Goal: Task Accomplishment & Management: Use online tool/utility

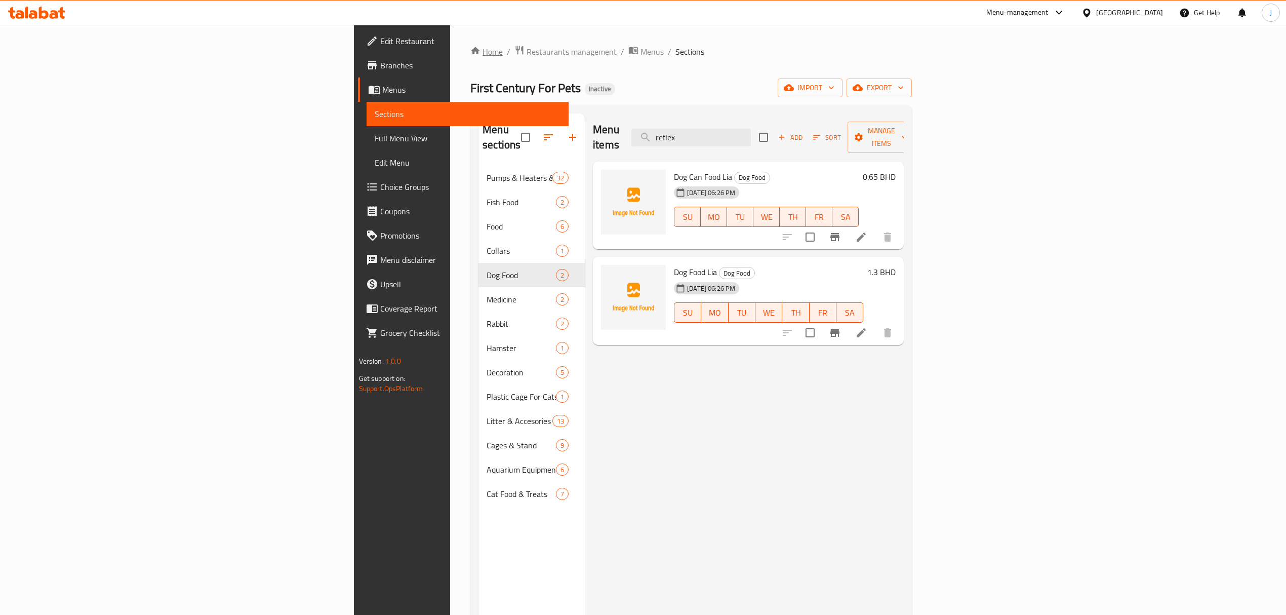
click at [470, 47] on link "Home" at bounding box center [486, 52] width 32 height 12
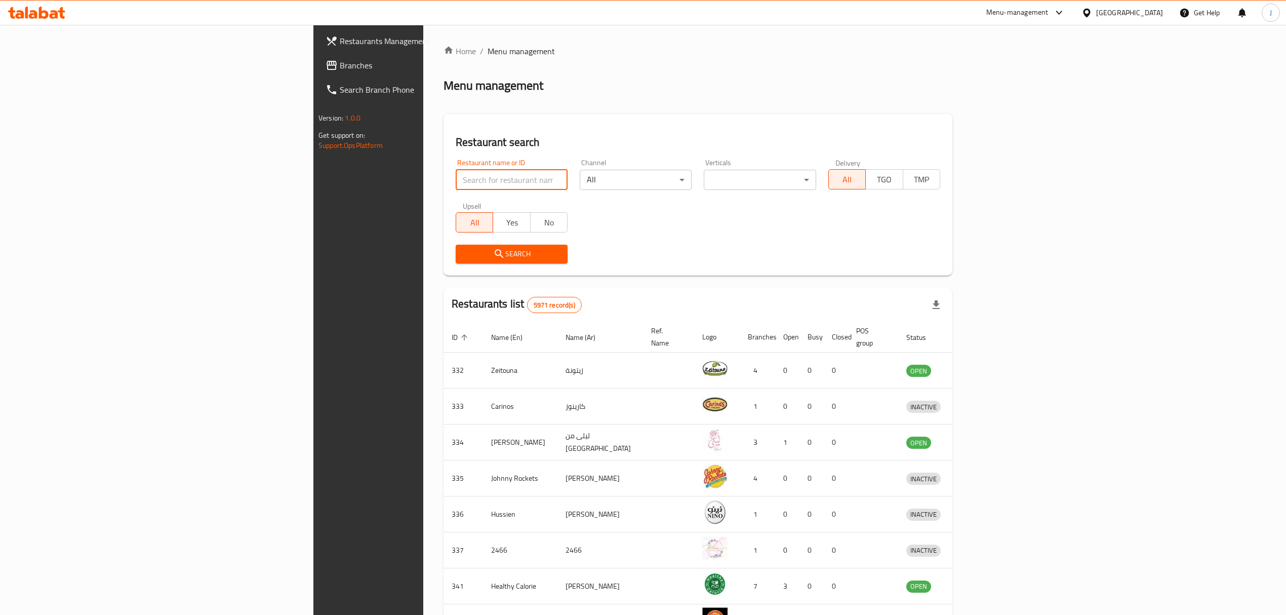
click at [456, 177] on input "search" at bounding box center [512, 180] width 112 height 20
type input "[US_STATE] pets"
click at [456, 261] on button "Search" at bounding box center [512, 254] width 112 height 19
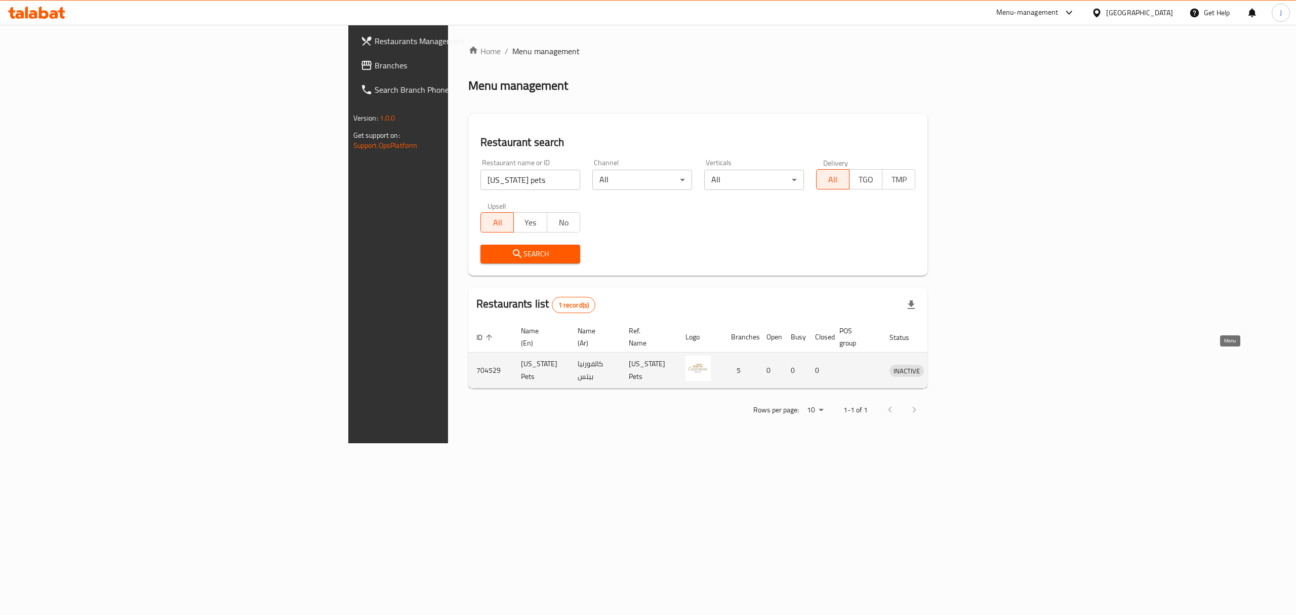
click at [956, 367] on icon "enhanced table" at bounding box center [950, 371] width 11 height 9
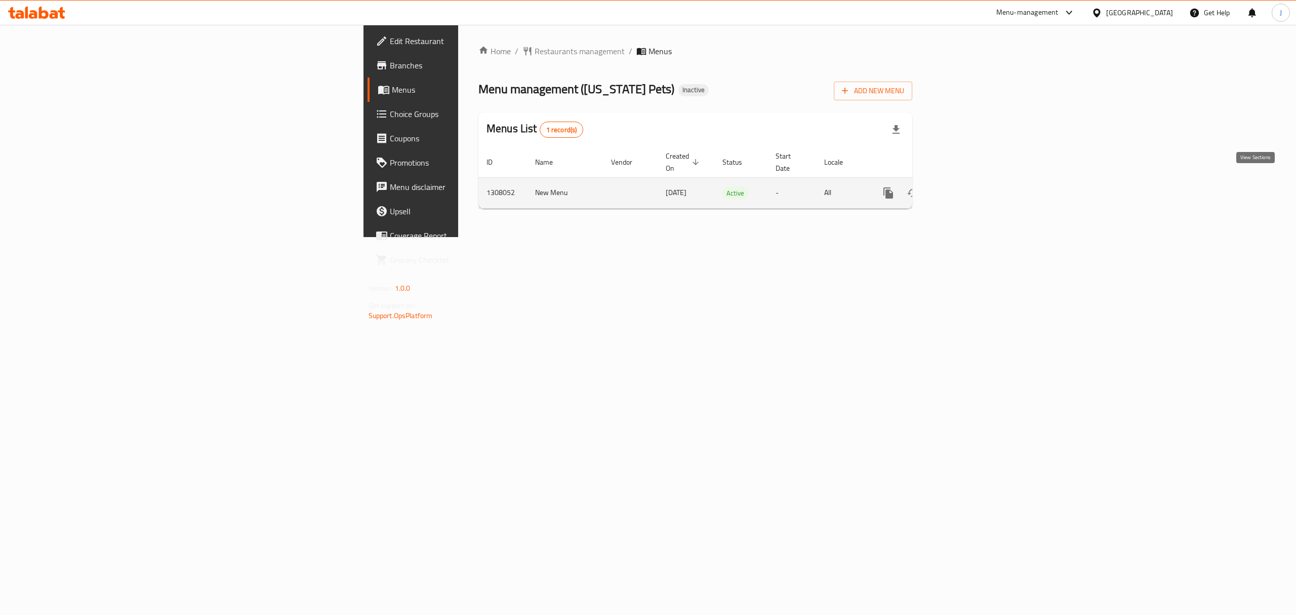
click at [967, 187] on icon "enhanced table" at bounding box center [961, 193] width 12 height 12
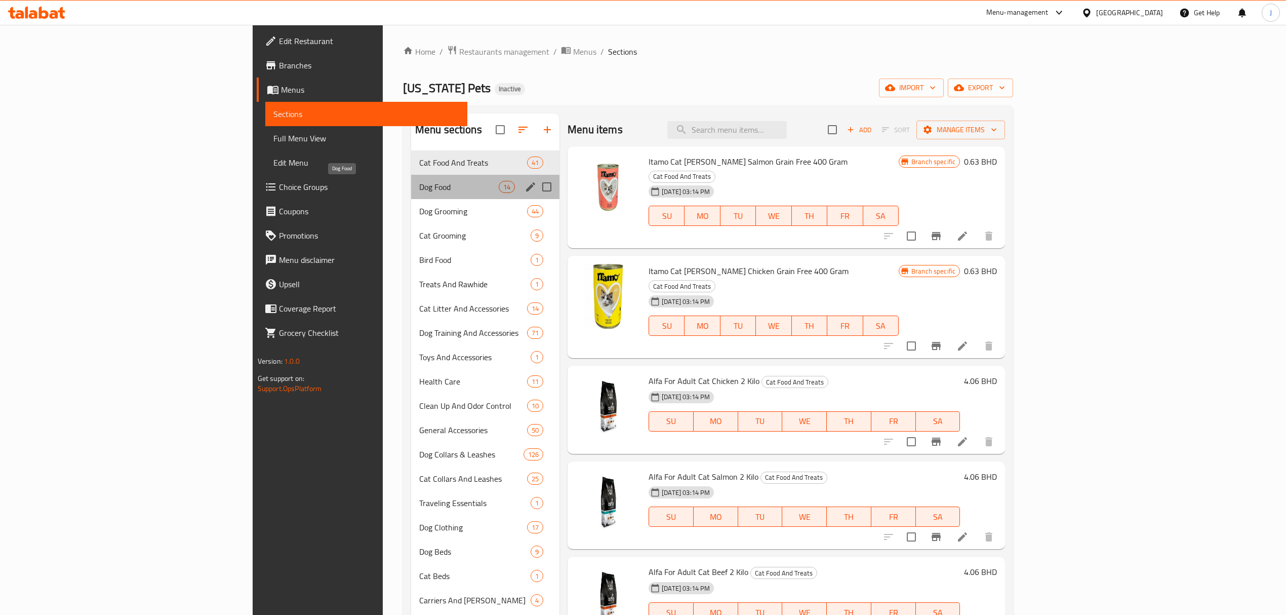
click at [419, 183] on span "Dog Food" at bounding box center [458, 187] width 79 height 12
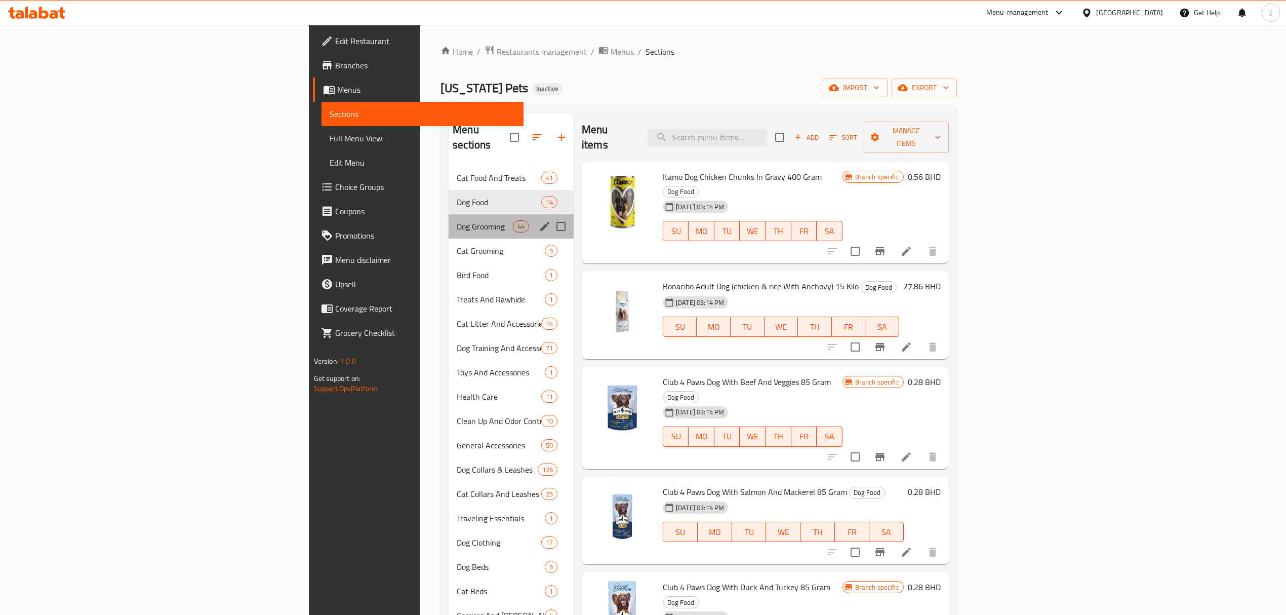
click at [449, 214] on div "Dog Grooming 44" at bounding box center [511, 226] width 125 height 24
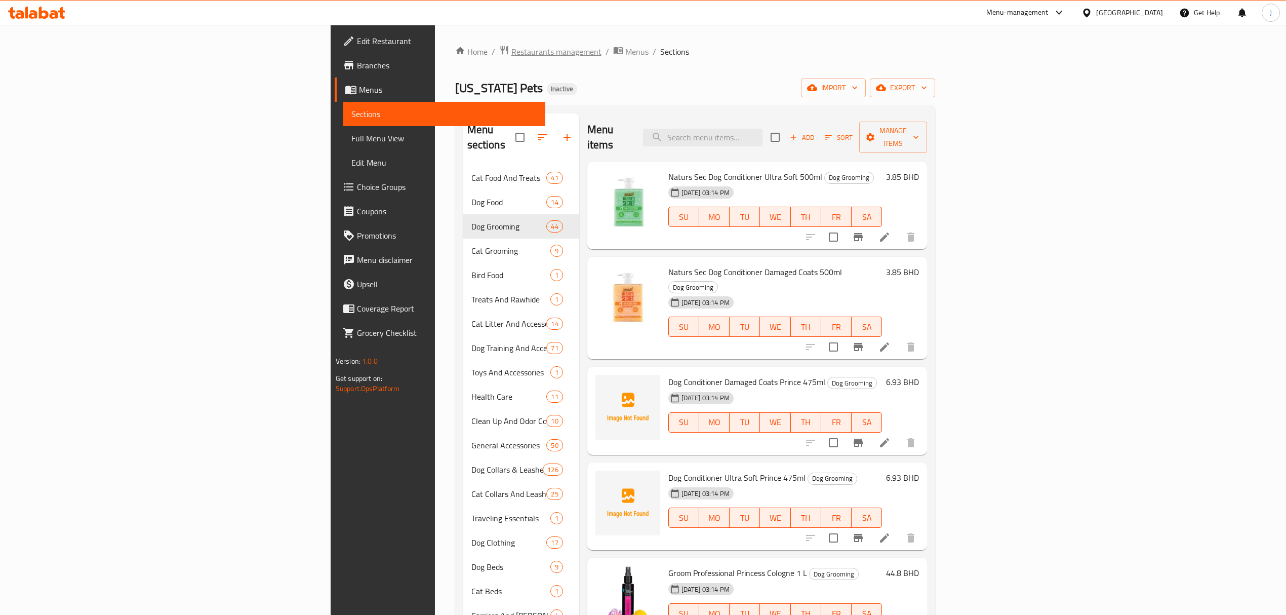
click at [511, 56] on span "Restaurants management" at bounding box center [556, 52] width 90 height 12
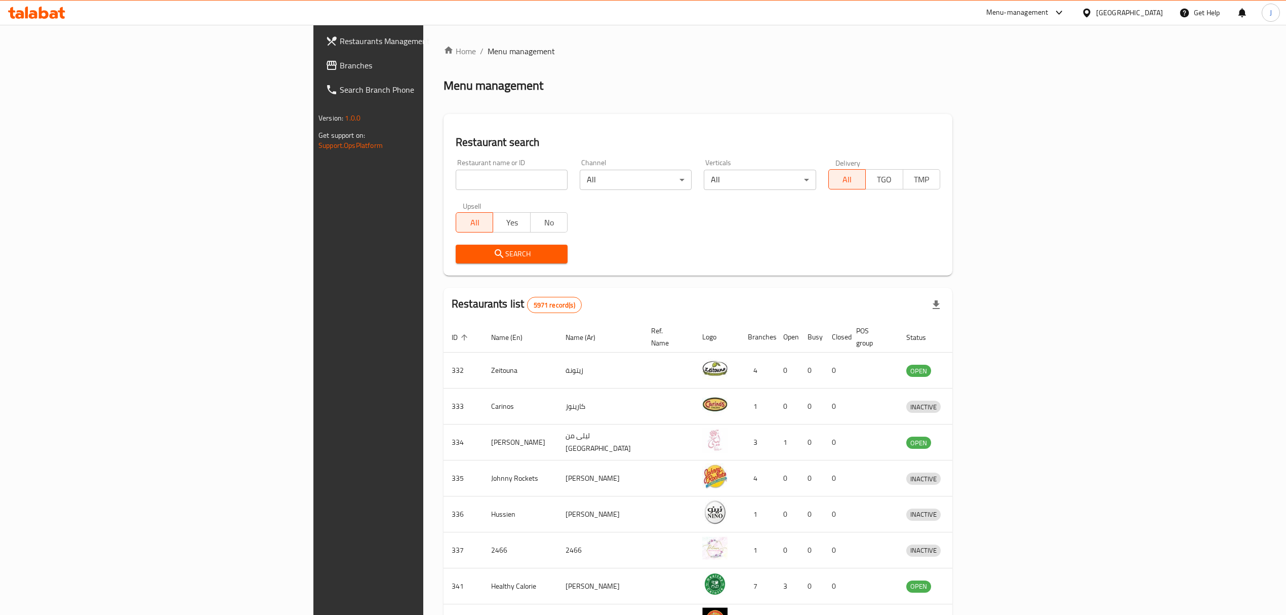
click at [456, 178] on input "search" at bounding box center [512, 180] width 112 height 20
type input "l"
drag, startPoint x: 294, startPoint y: 183, endPoint x: 37, endPoint y: 161, distance: 257.1
click at [313, 161] on div "Restaurants Management Branches Search Branch Phone Version: 1.0.0 Get support …" at bounding box center [642, 396] width 659 height 742
type input "first century"
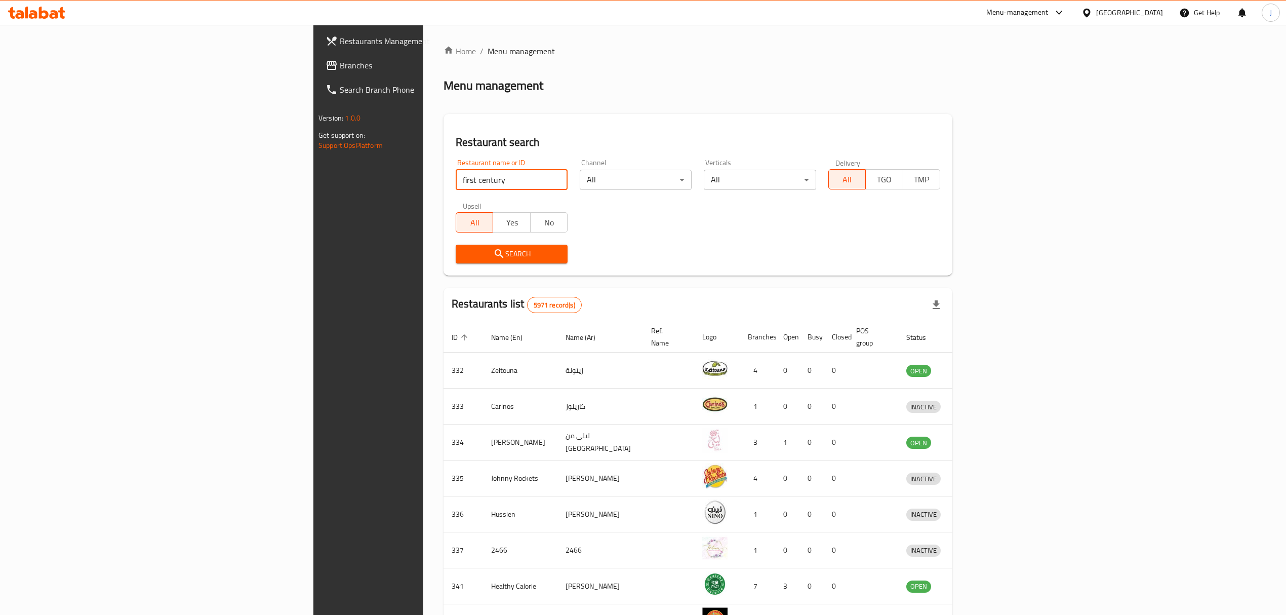
click button "Search" at bounding box center [512, 254] width 112 height 19
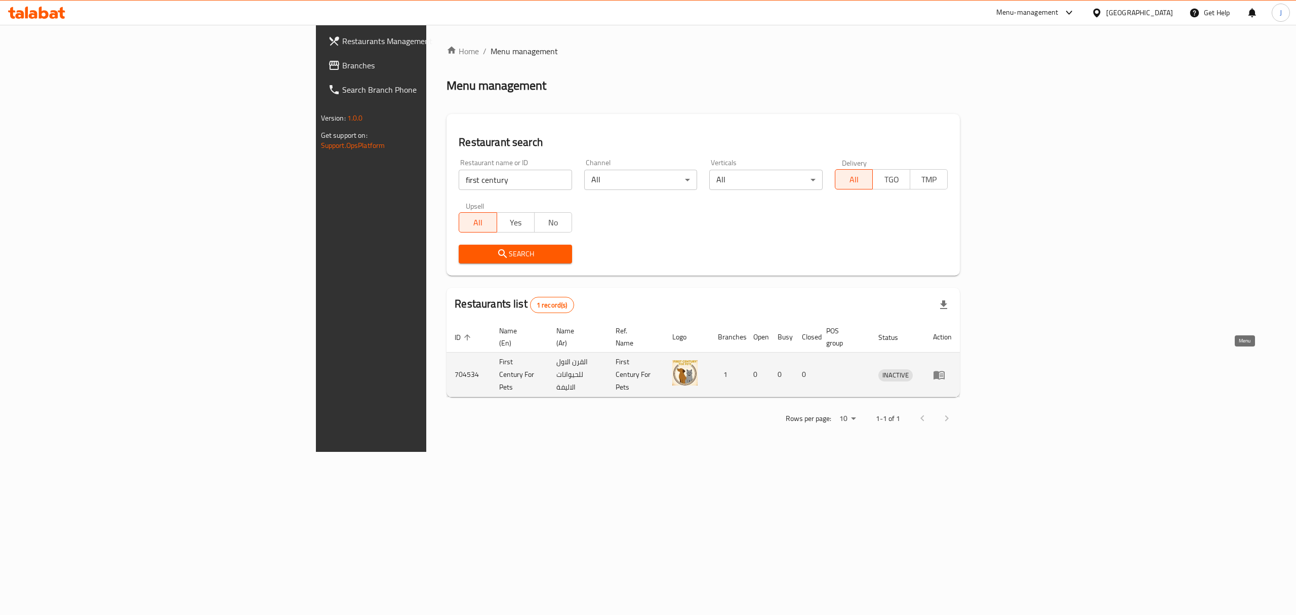
click at [945, 371] on icon "enhanced table" at bounding box center [938, 375] width 11 height 9
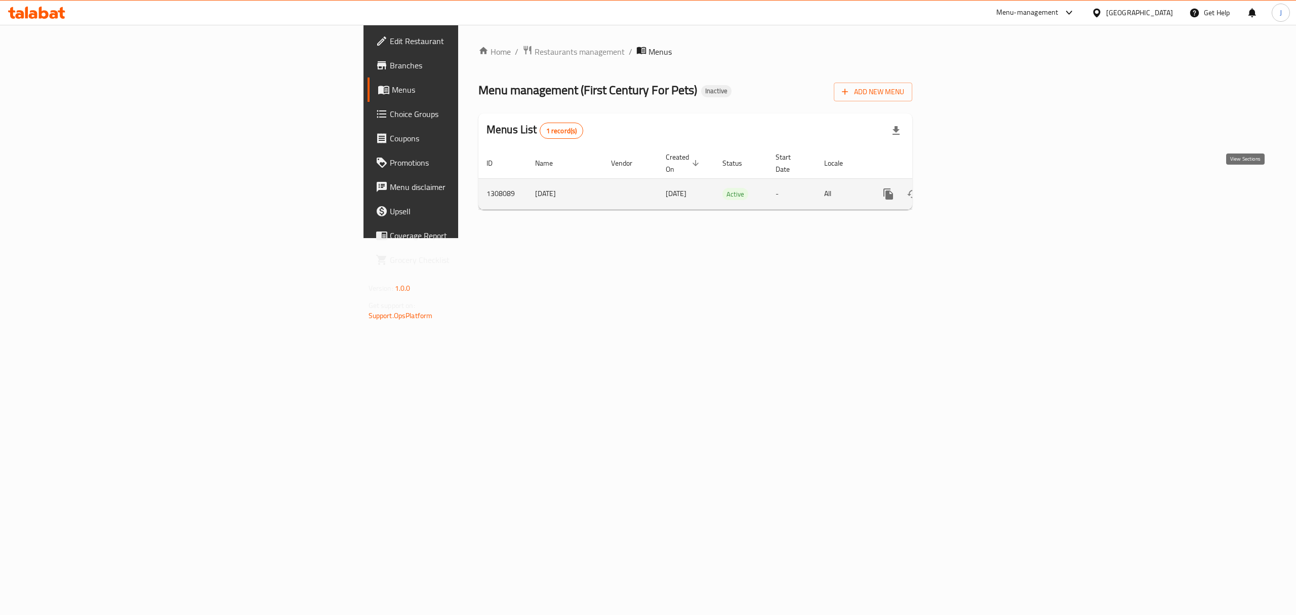
click at [967, 188] on icon "enhanced table" at bounding box center [961, 194] width 12 height 12
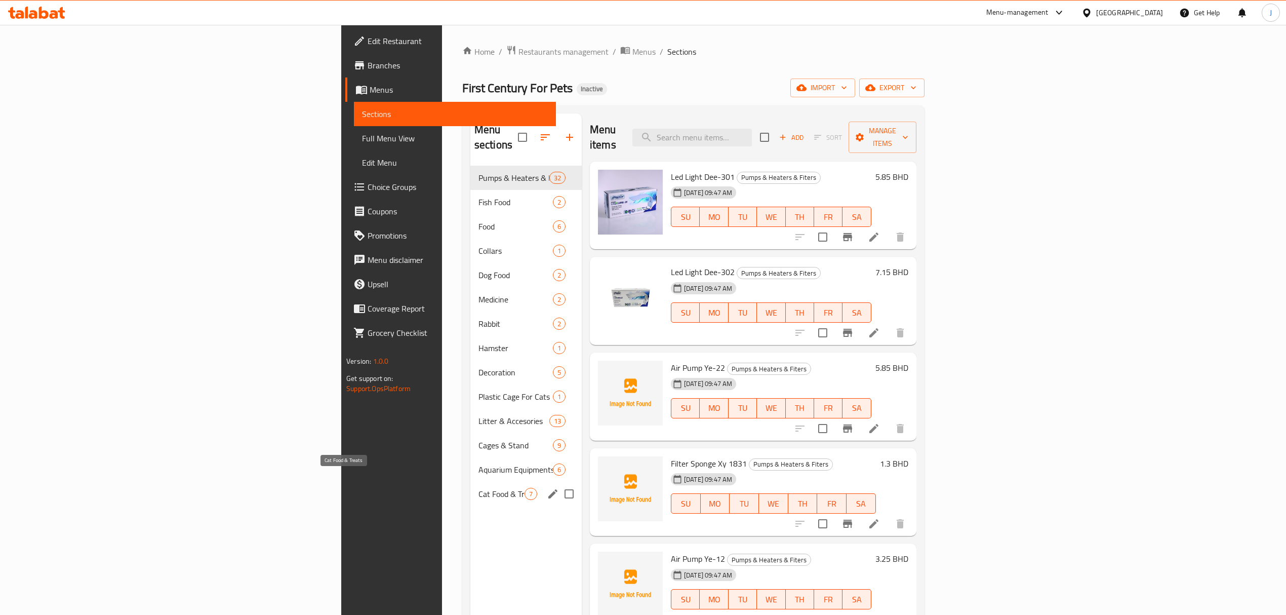
click at [478, 487] on span "Cat Food & Treats" at bounding box center [501, 493] width 46 height 12
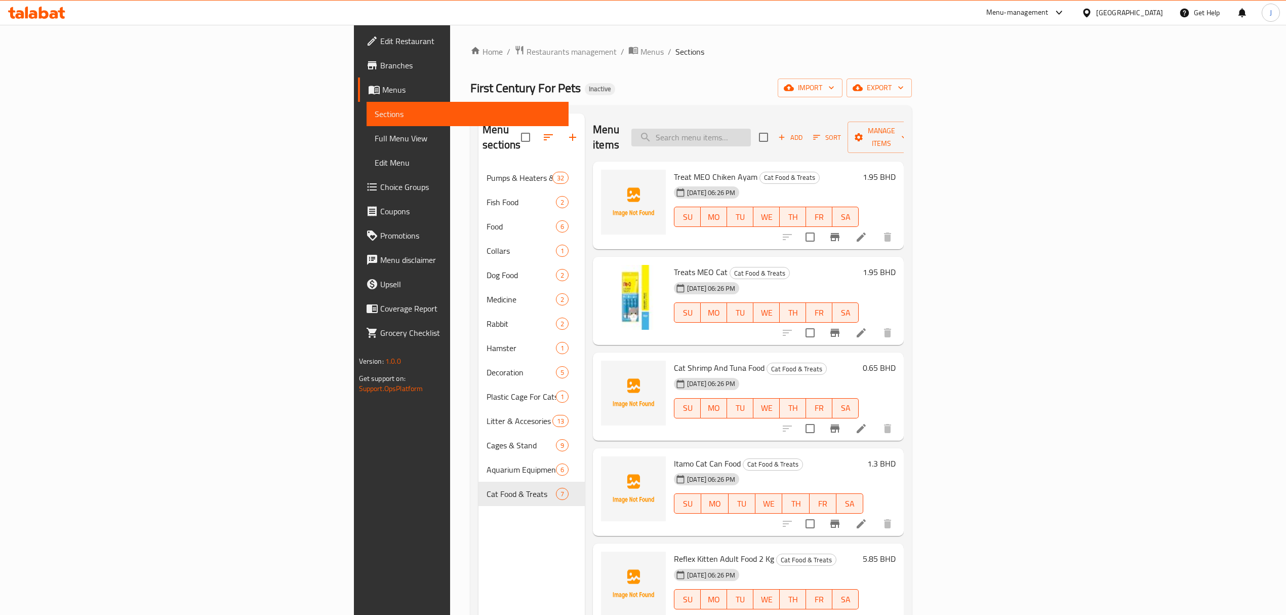
click at [751, 134] on input "search" at bounding box center [690, 138] width 119 height 18
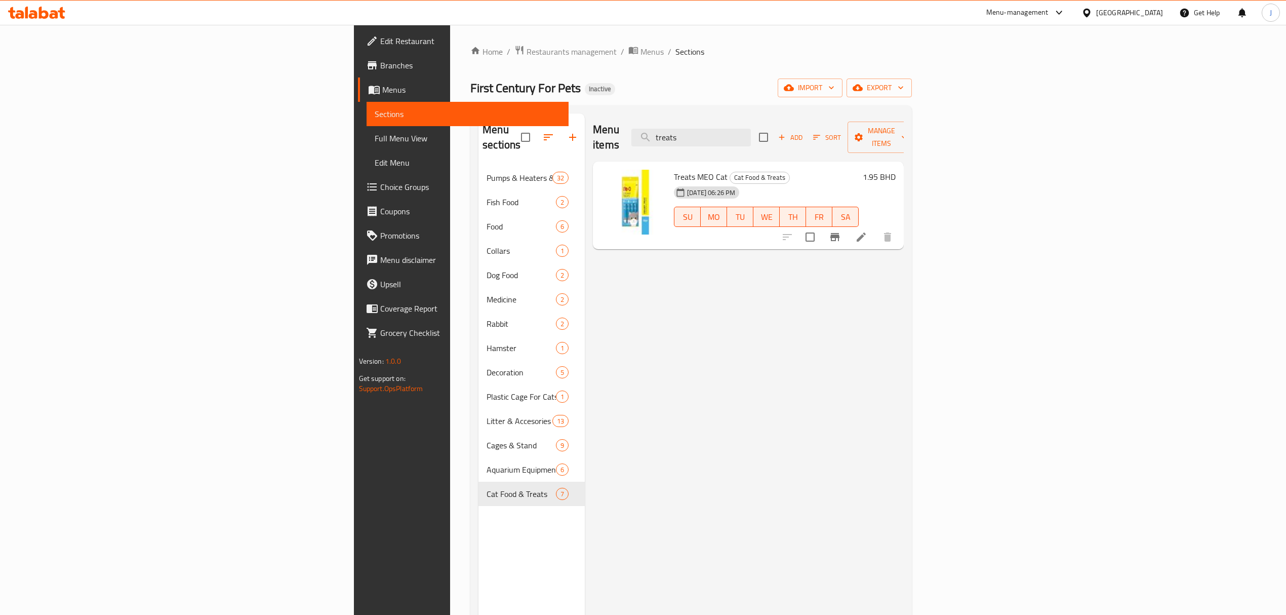
drag, startPoint x: 813, startPoint y: 128, endPoint x: 727, endPoint y: 130, distance: 86.1
click at [727, 130] on div "Menu items treats Add Sort Manage items" at bounding box center [748, 137] width 311 height 48
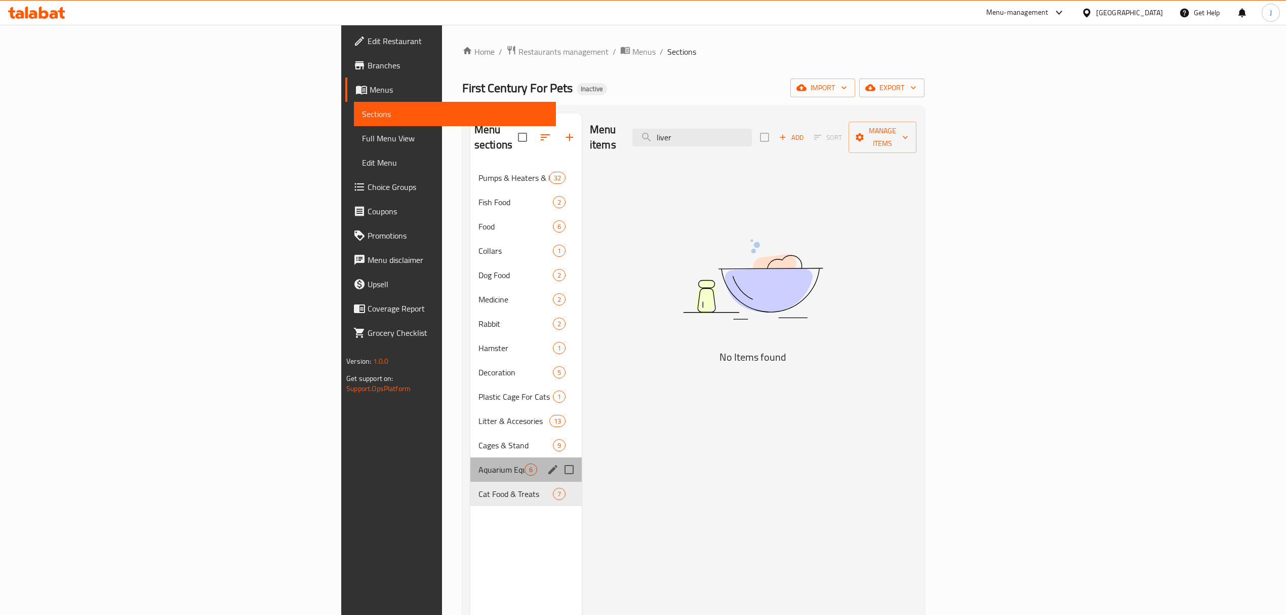
click at [470, 457] on div "Aquarium Equipments 6" at bounding box center [525, 469] width 111 height 24
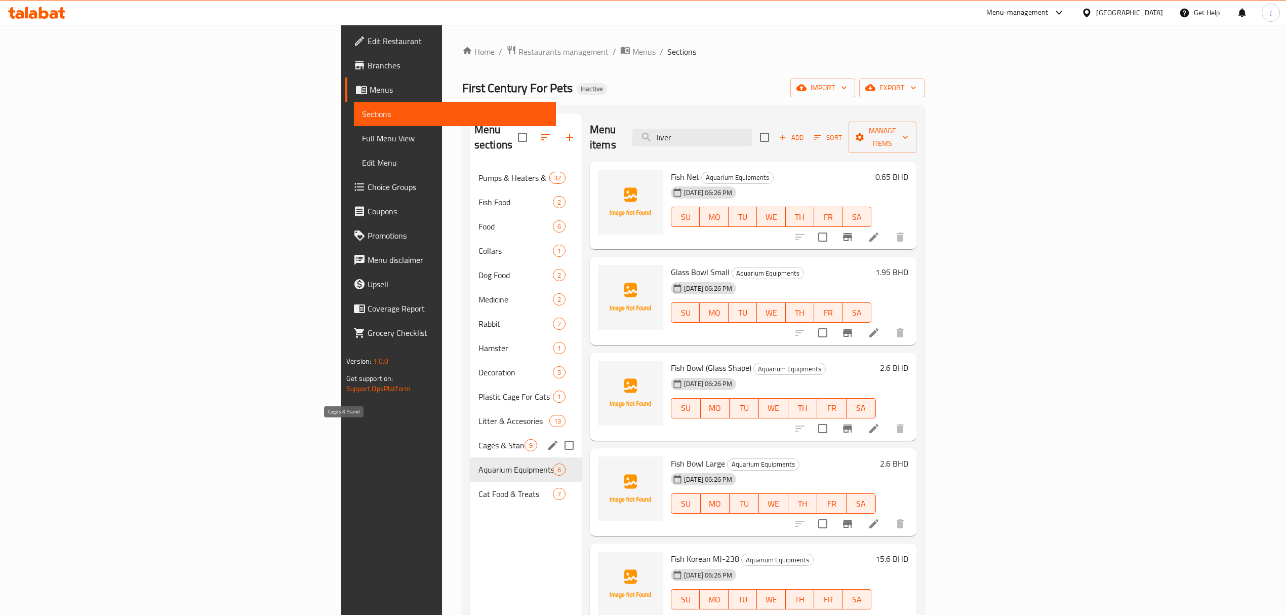
click at [478, 439] on span "Cages & Stand" at bounding box center [501, 445] width 46 height 12
click at [478, 342] on span "Hamster" at bounding box center [501, 348] width 46 height 12
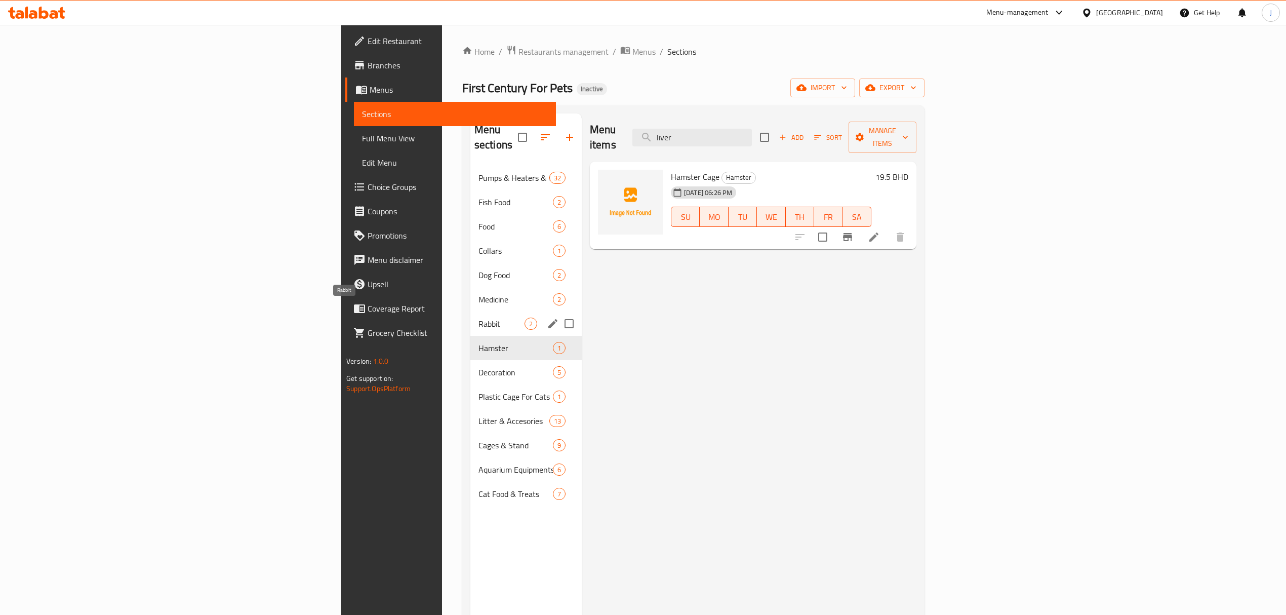
click at [478, 317] on span "Rabbit" at bounding box center [501, 323] width 46 height 12
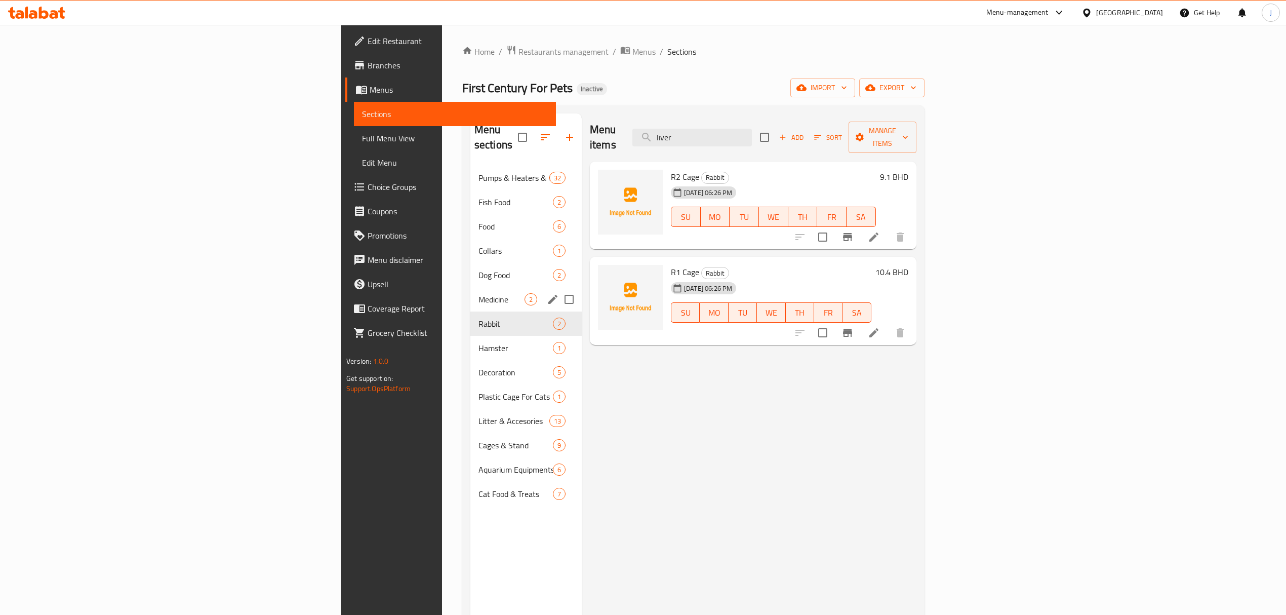
click at [470, 291] on div "Medicine 2" at bounding box center [525, 299] width 111 height 24
click at [478, 269] on span "Dog Food" at bounding box center [501, 275] width 46 height 12
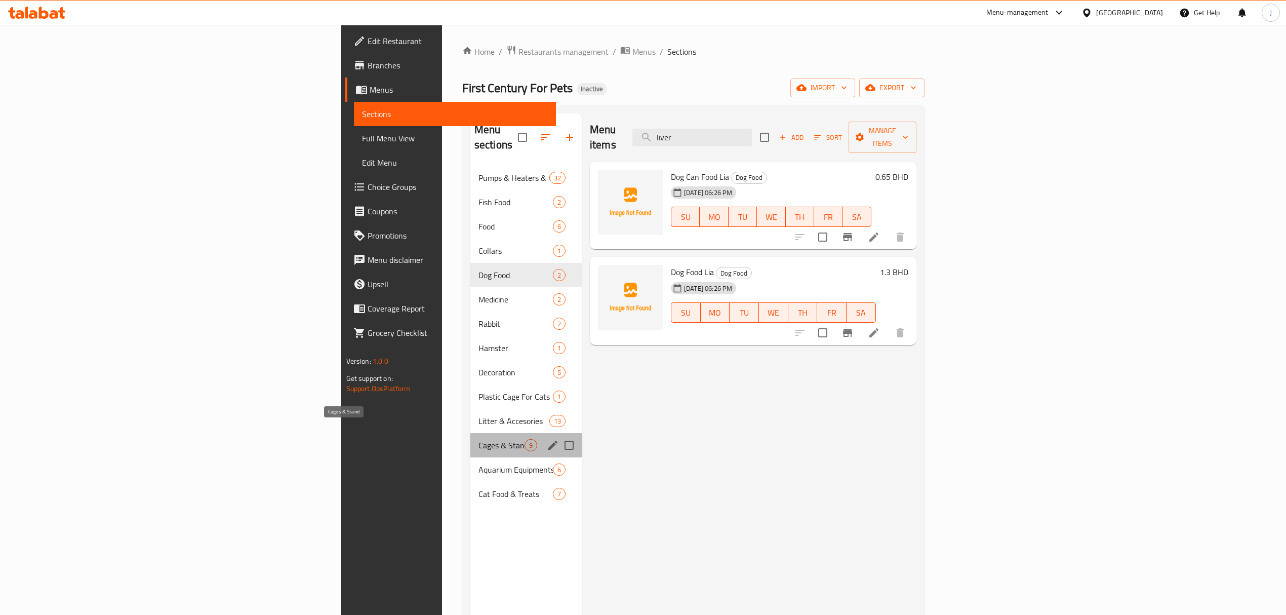
click at [478, 439] on span "Cages & Stand" at bounding box center [501, 445] width 46 height 12
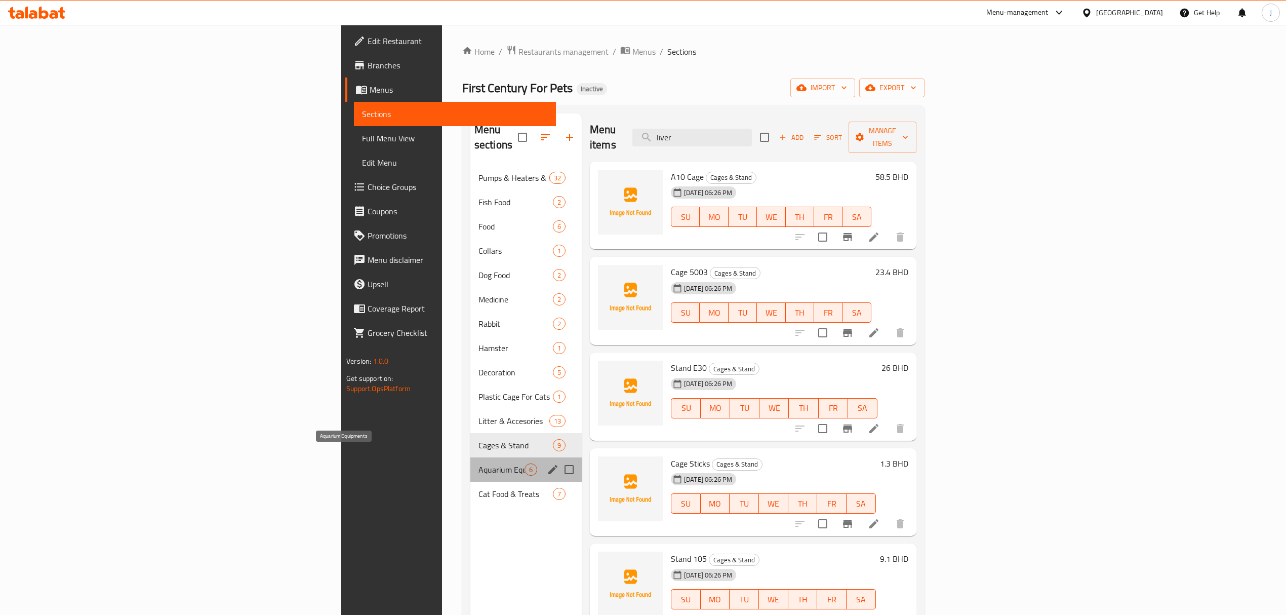
click at [478, 463] on span "Aquarium Equipments" at bounding box center [501, 469] width 46 height 12
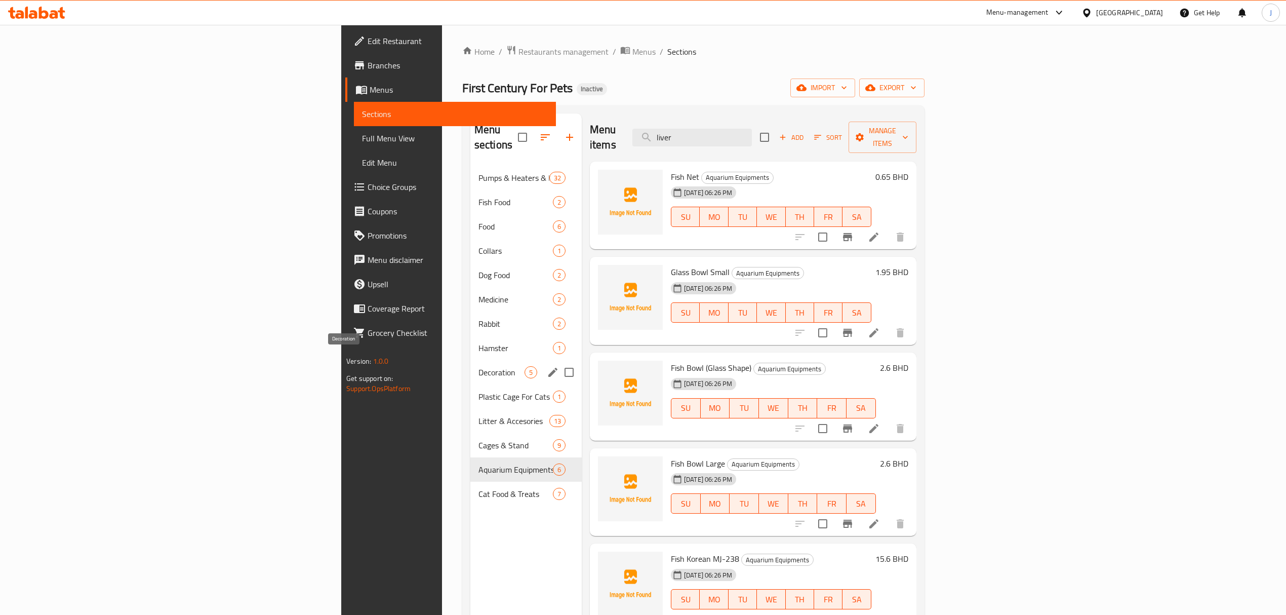
click at [478, 366] on span "Decoration" at bounding box center [501, 372] width 46 height 12
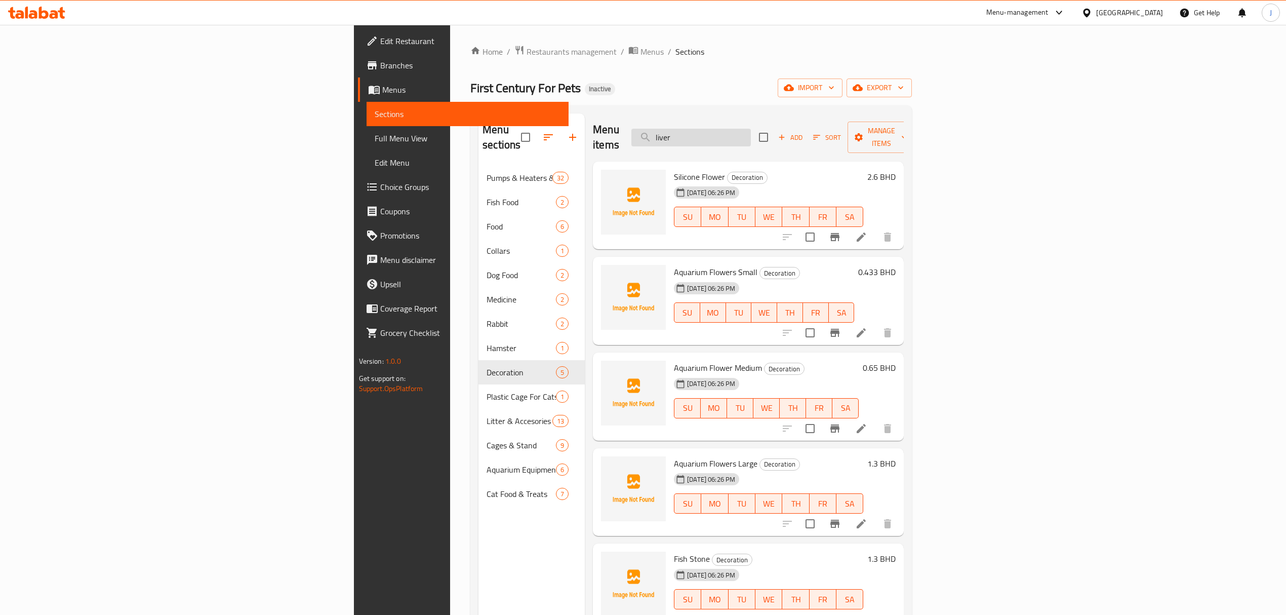
drag, startPoint x: 835, startPoint y: 119, endPoint x: 797, endPoint y: 126, distance: 38.4
click at [791, 120] on div "Menu items liver Add Sort Manage items" at bounding box center [748, 137] width 311 height 48
drag, startPoint x: 805, startPoint y: 132, endPoint x: 739, endPoint y: 125, distance: 66.2
click at [739, 125] on div "Menu items liver Add Sort Manage items" at bounding box center [748, 137] width 311 height 48
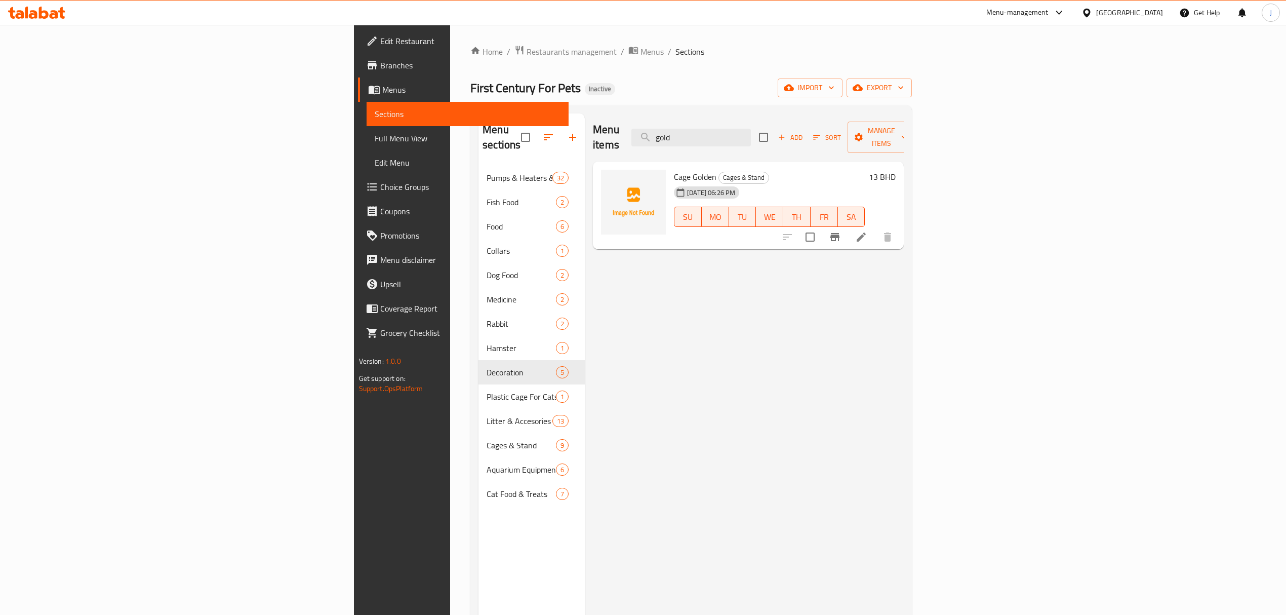
type input "gold"
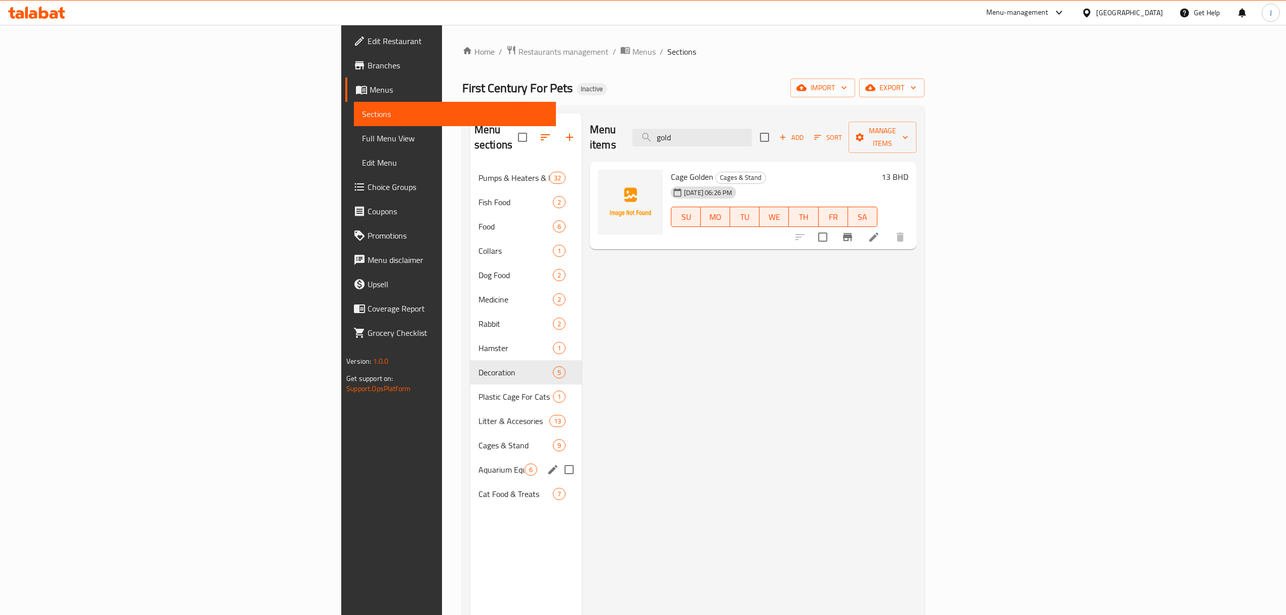
click at [470, 462] on div "Aquarium Equipments 6" at bounding box center [525, 469] width 111 height 24
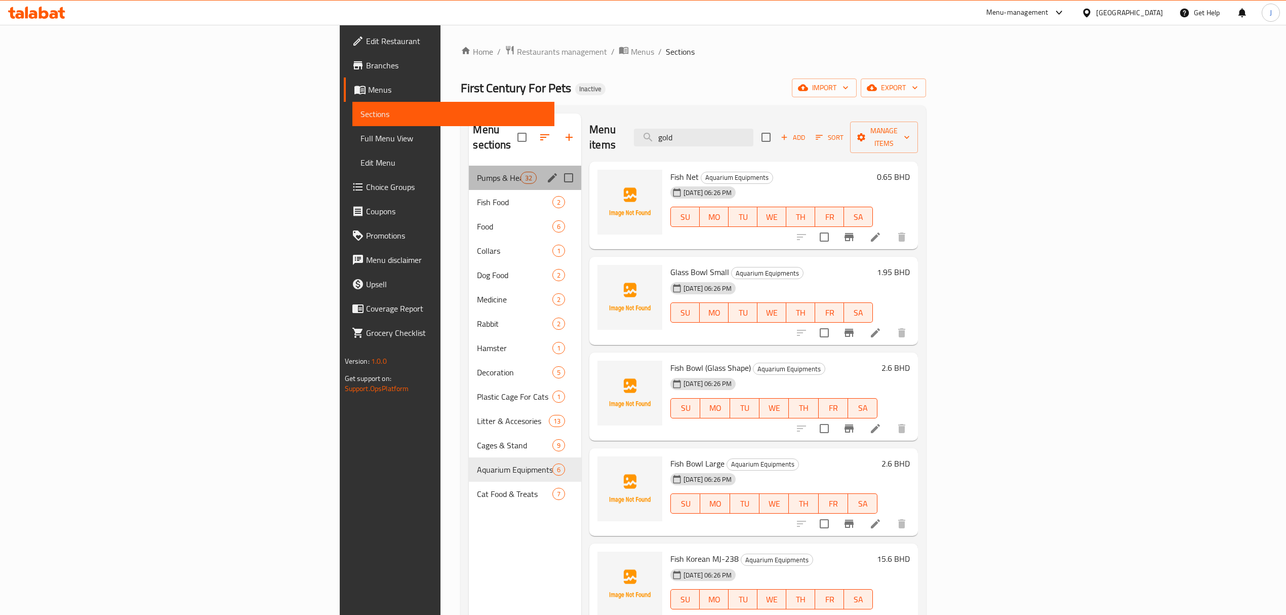
click at [469, 166] on div "Pumps & Heaters & Fiters 32" at bounding box center [525, 178] width 112 height 24
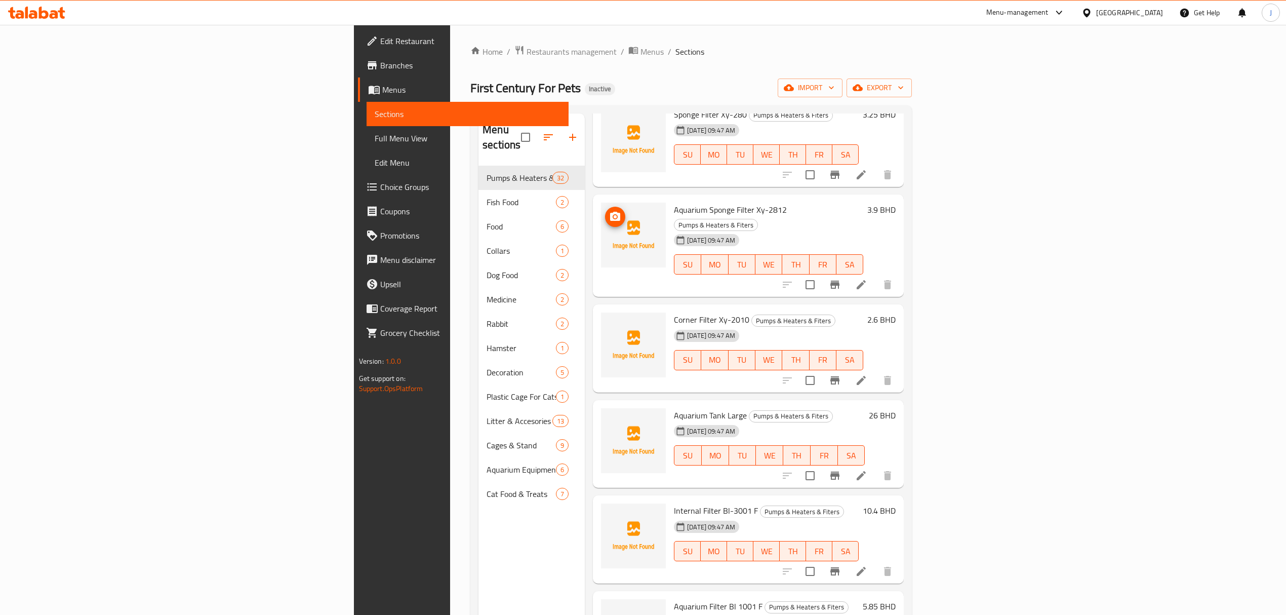
scroll to position [1080, 0]
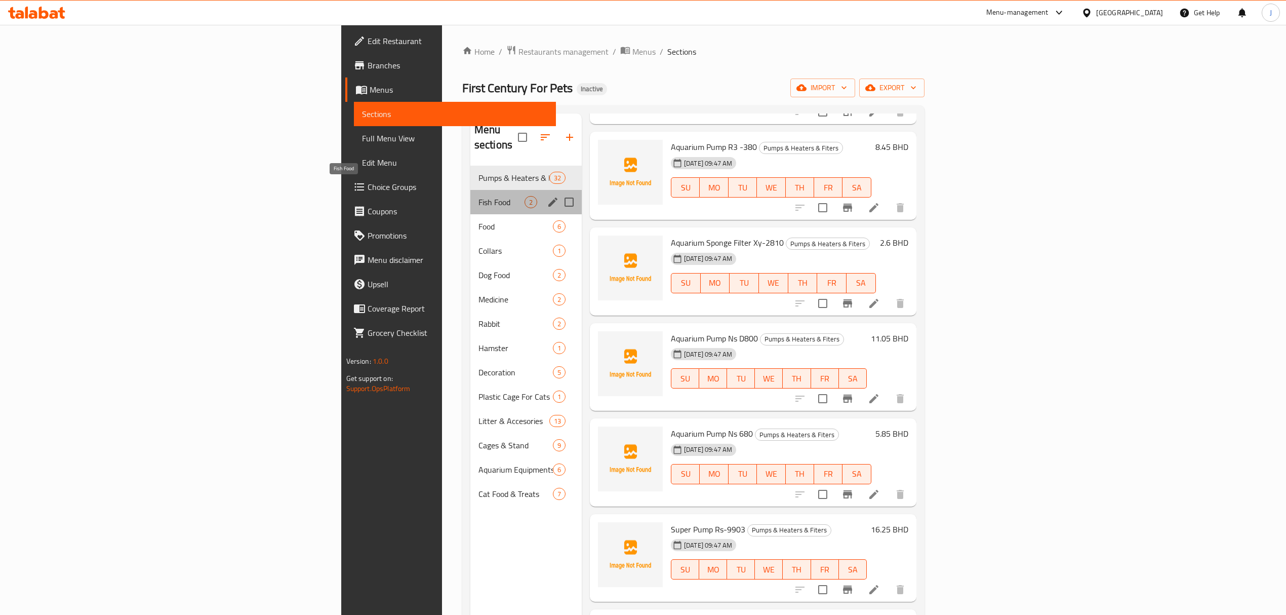
click at [478, 196] on span "Fish Food" at bounding box center [501, 202] width 46 height 12
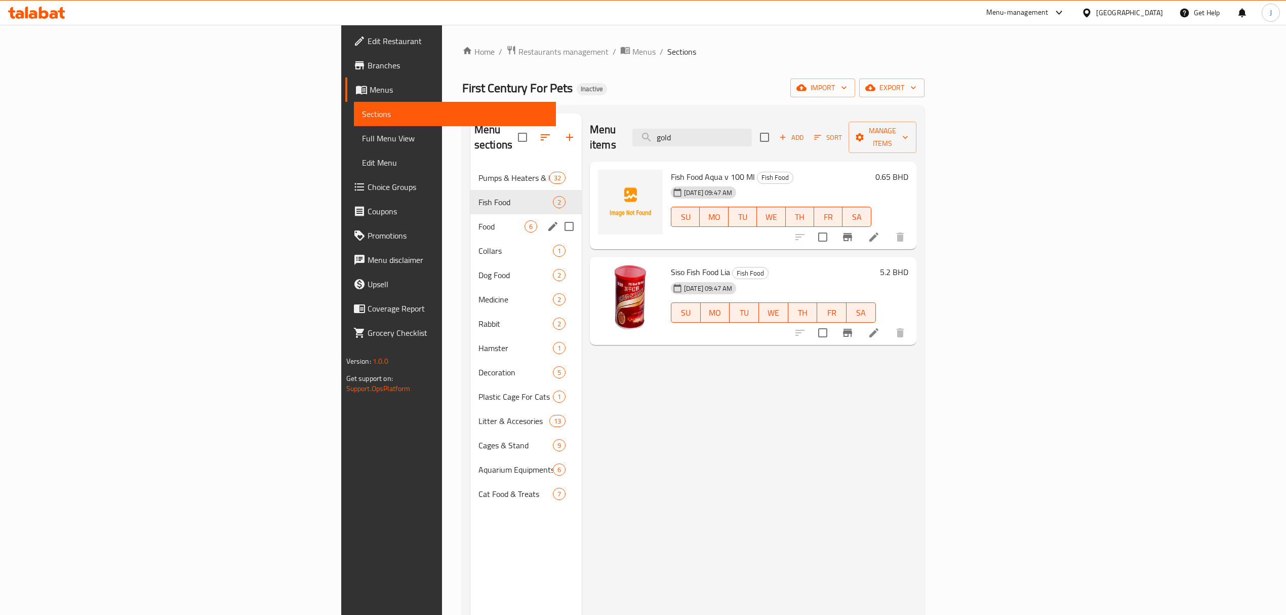
scroll to position [67, 0]
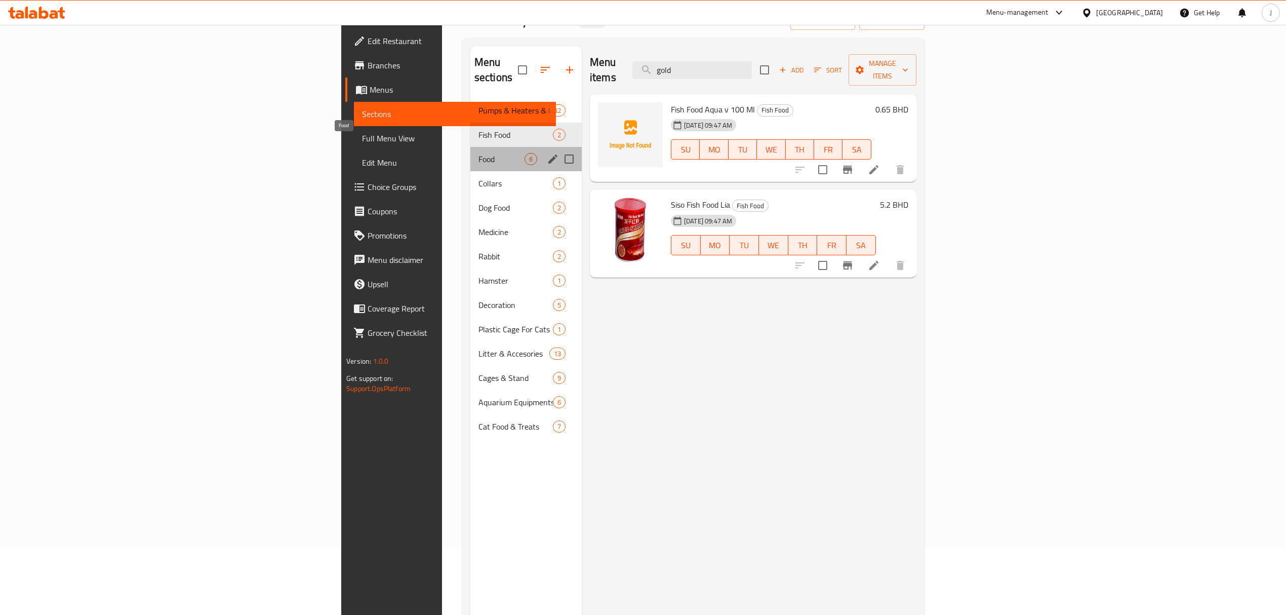
click at [478, 153] on span "Food" at bounding box center [501, 159] width 46 height 12
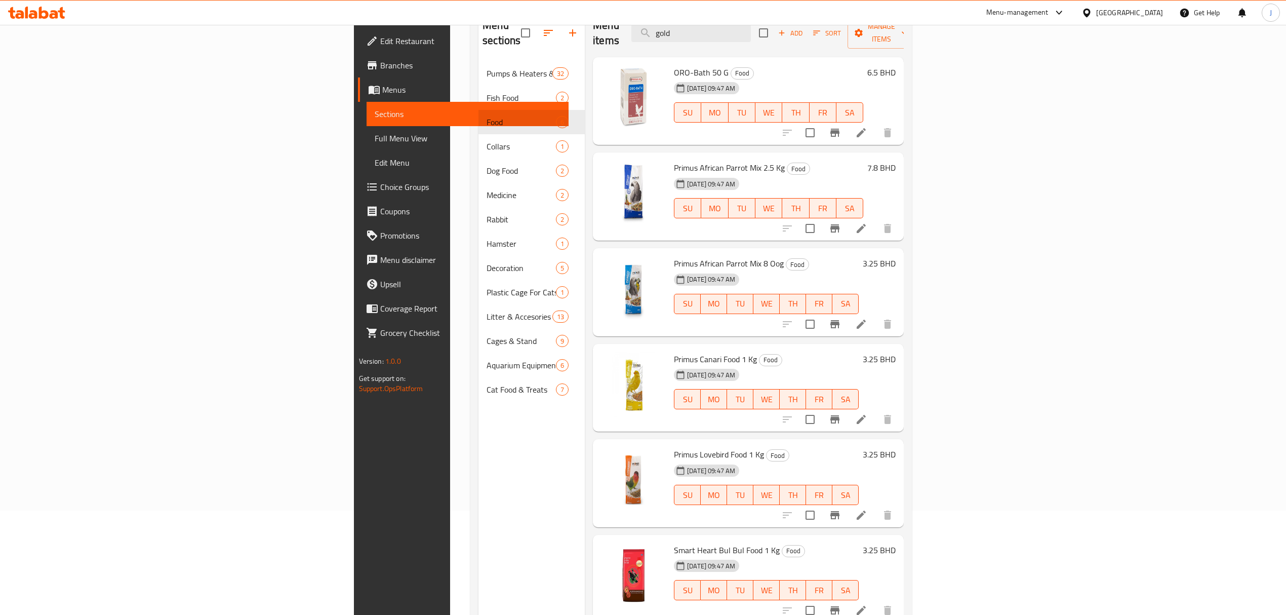
scroll to position [142, 0]
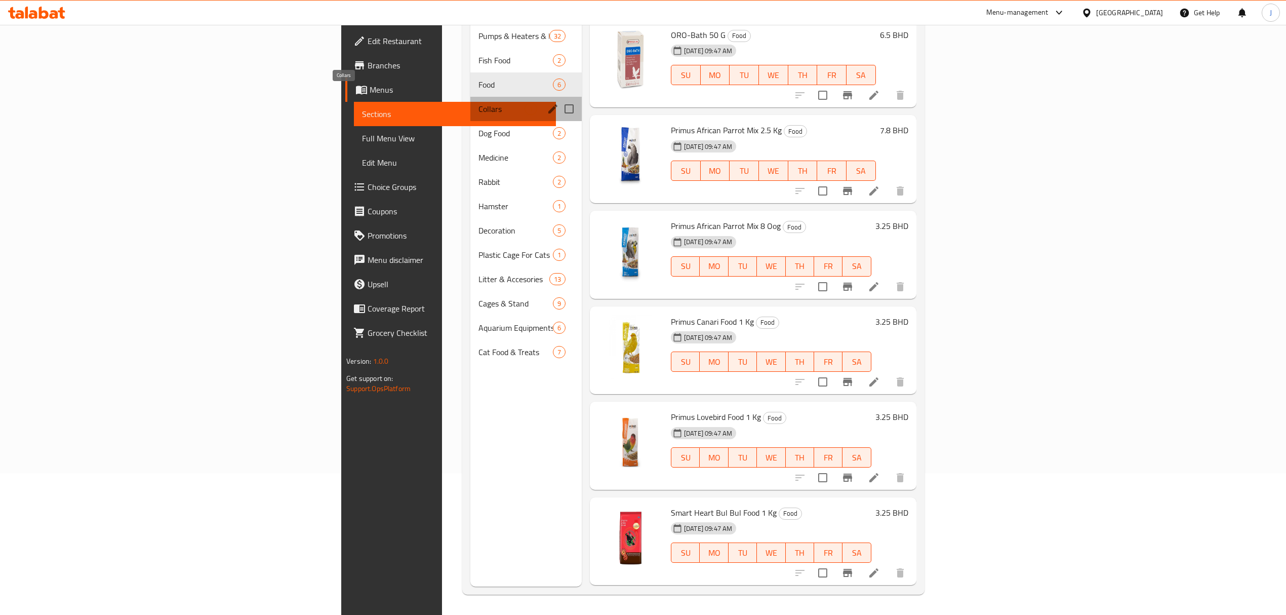
click at [478, 103] on span "Collars" at bounding box center [501, 109] width 46 height 12
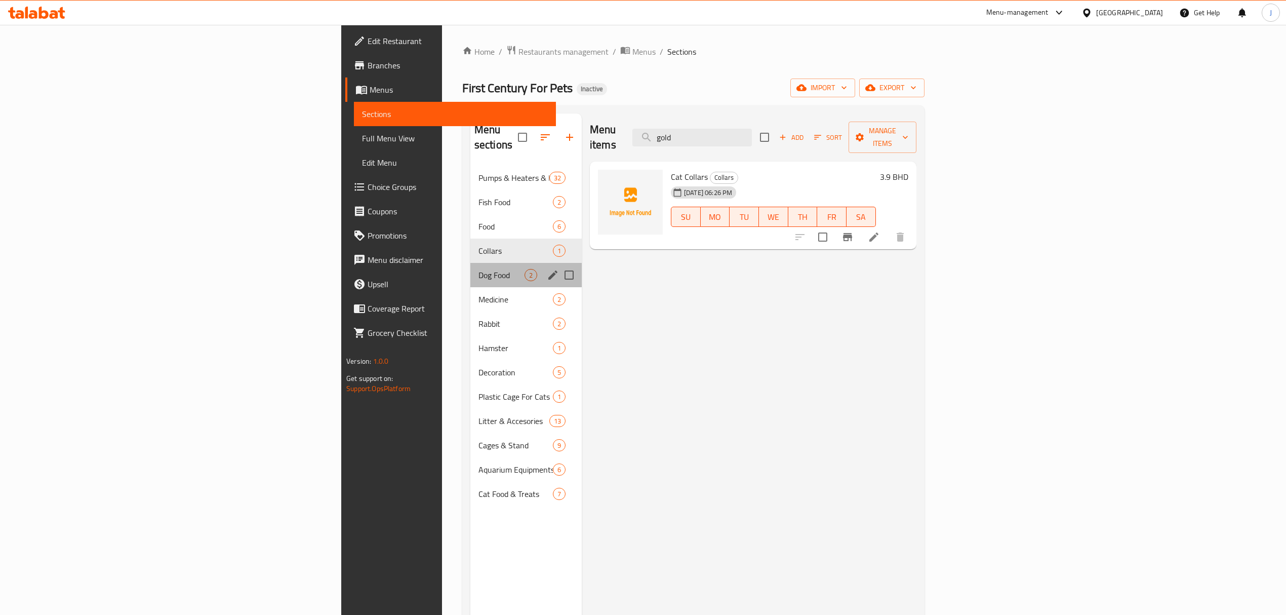
click at [470, 268] on div "Dog Food 2" at bounding box center [525, 275] width 111 height 24
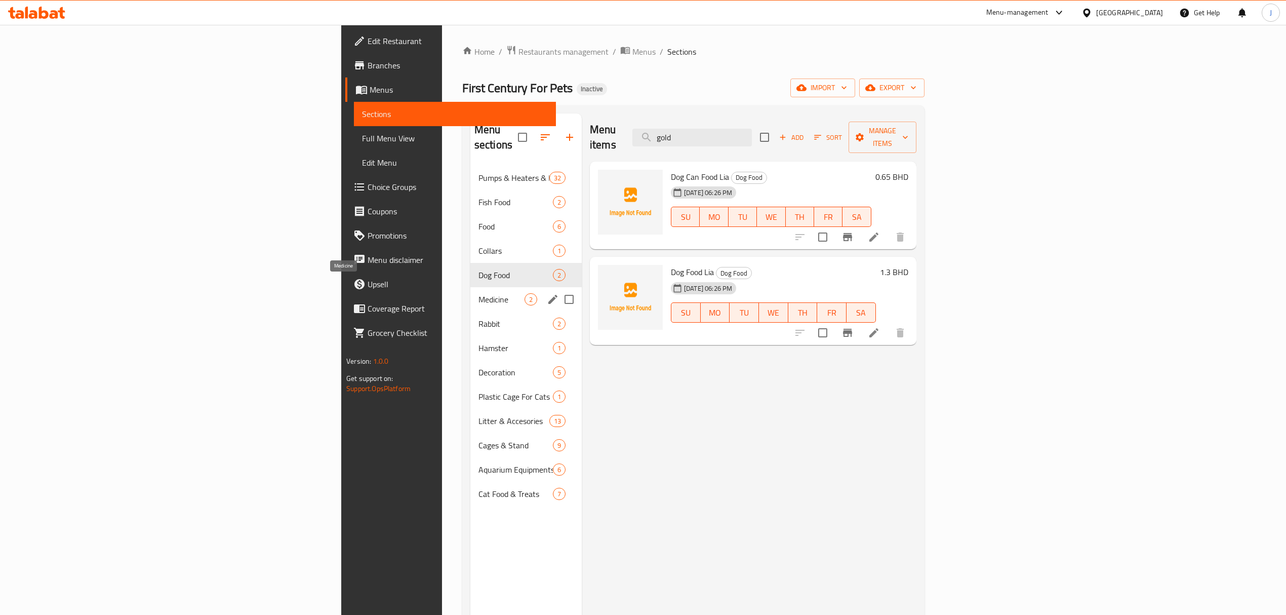
click at [478, 293] on span "Medicine" at bounding box center [501, 299] width 46 height 12
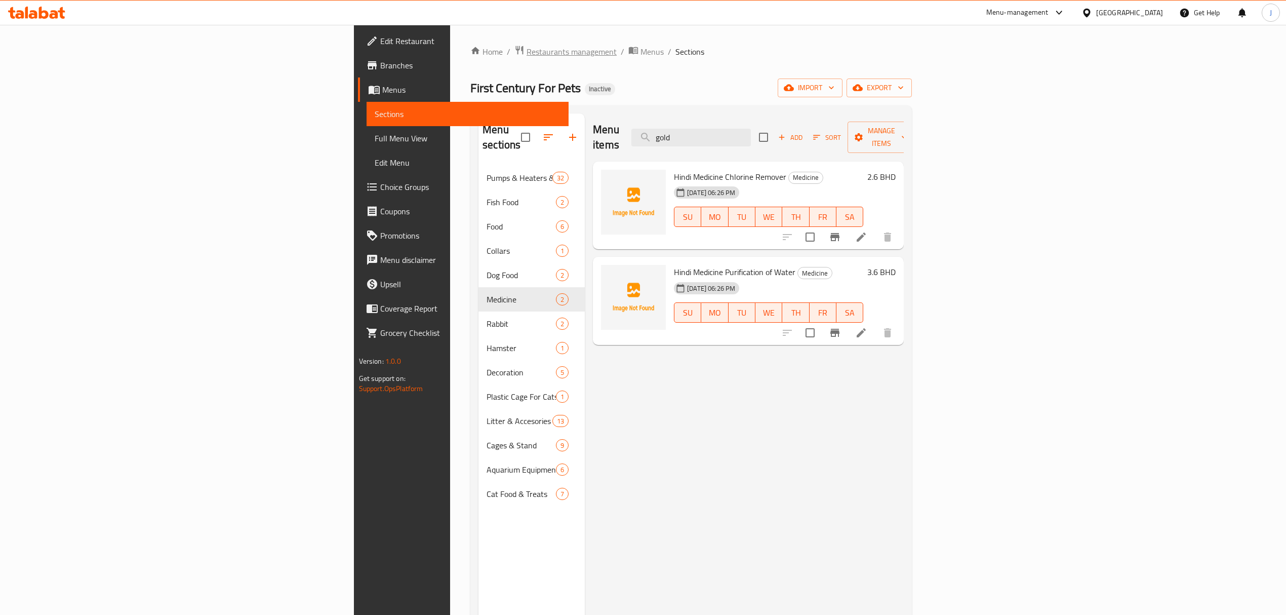
click at [526, 55] on span "Restaurants management" at bounding box center [571, 52] width 90 height 12
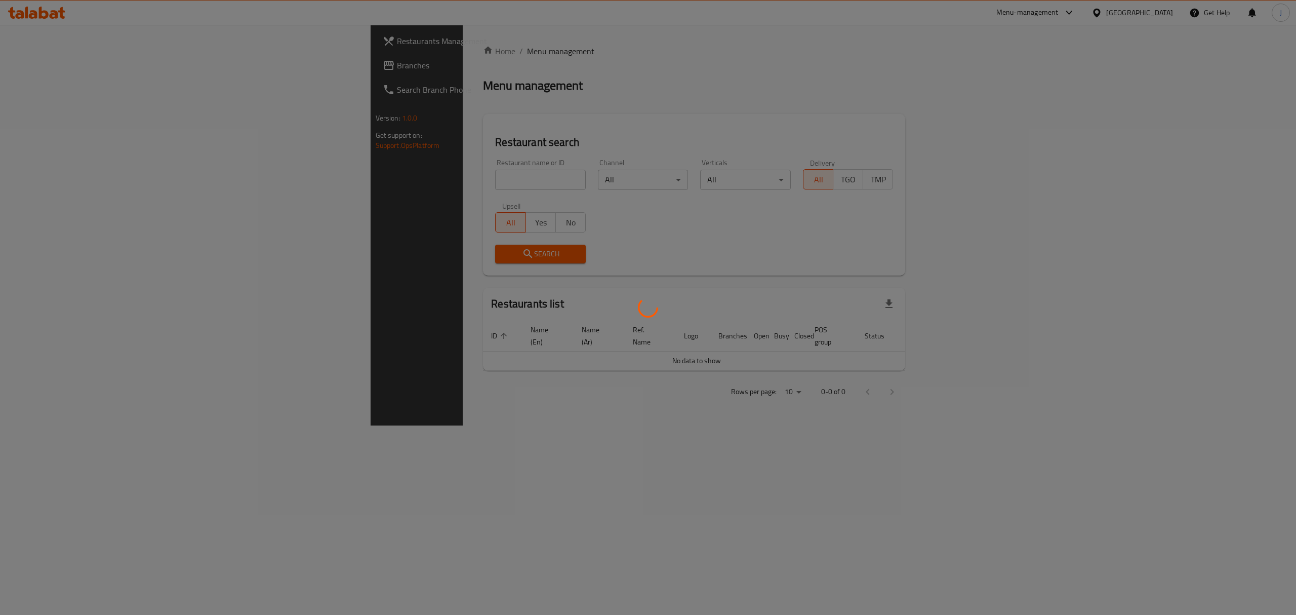
click at [408, 171] on div at bounding box center [648, 307] width 1296 height 615
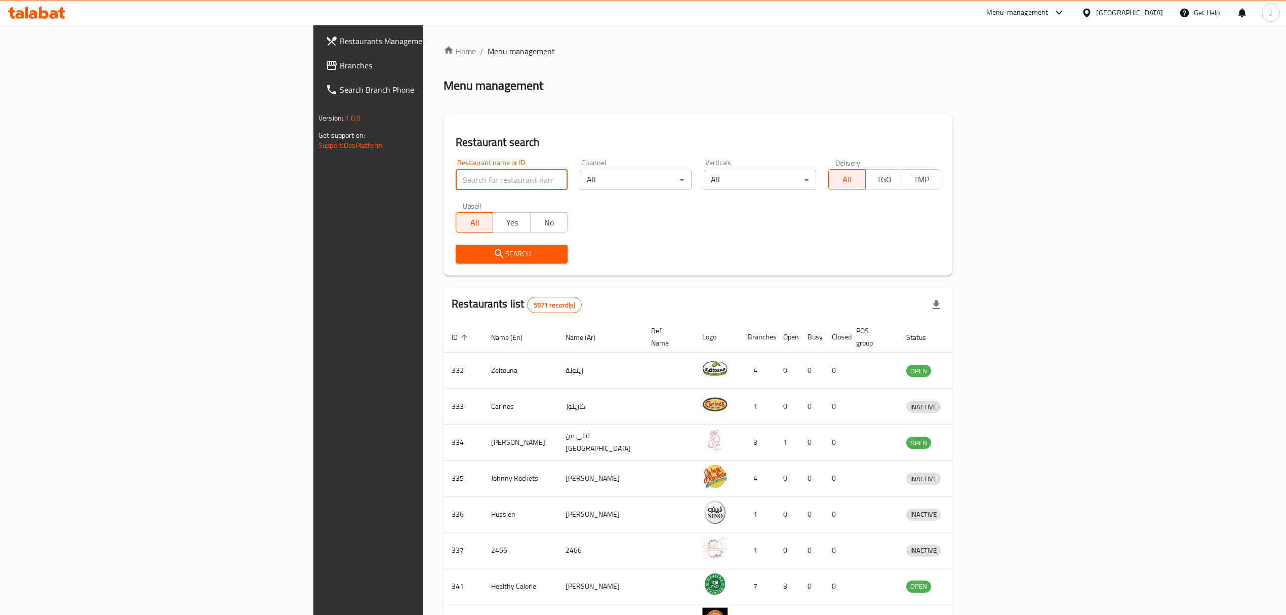
click at [456, 175] on input "search" at bounding box center [512, 180] width 112 height 20
type input "r"
type input "tamimi"
click at [464, 254] on span "Search" at bounding box center [512, 254] width 96 height 13
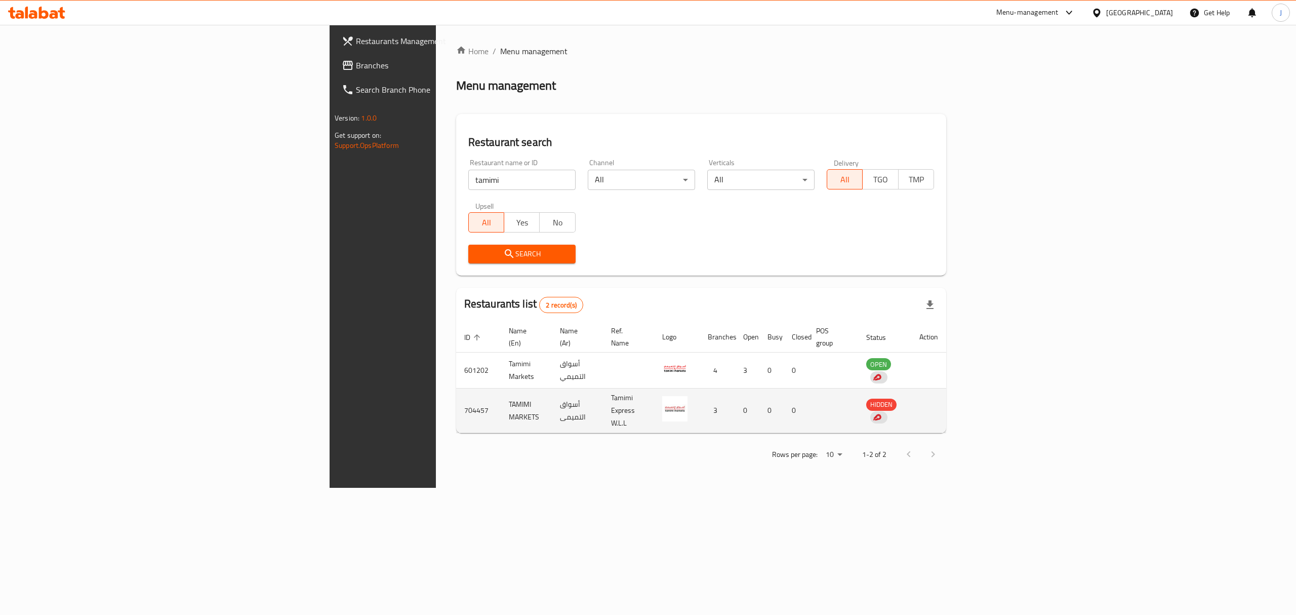
click at [456, 394] on td "704457" at bounding box center [478, 410] width 45 height 45
copy td "704457"
